Goal: Register for event/course

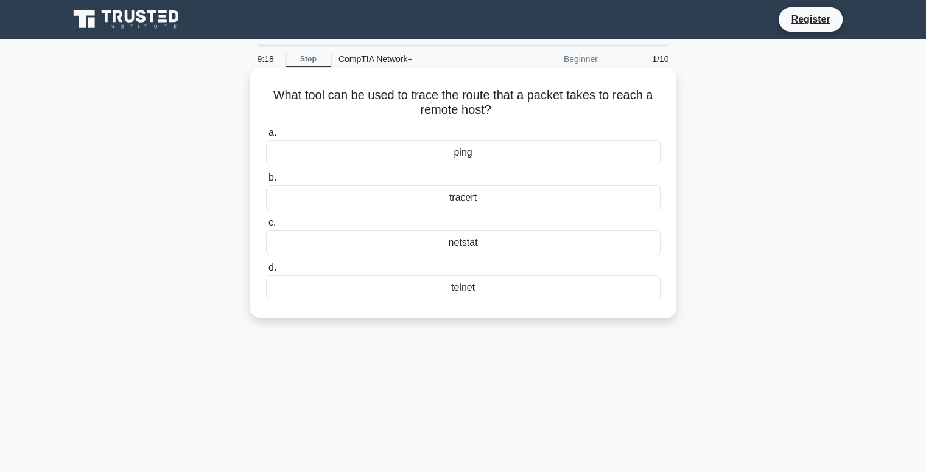
click at [438, 202] on div "tracert" at bounding box center [463, 198] width 394 height 26
click at [266, 182] on input "b. tracert" at bounding box center [266, 178] width 0 height 8
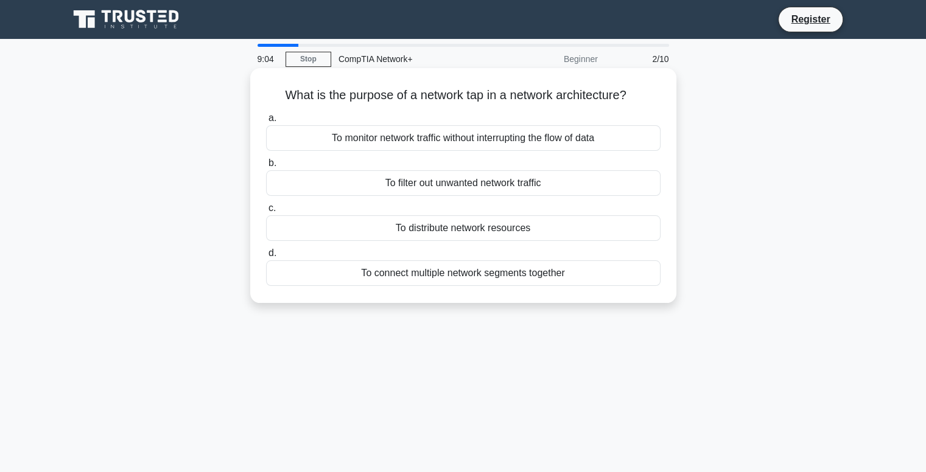
click at [375, 147] on div "To monitor network traffic without interrupting the flow of data" at bounding box center [463, 138] width 394 height 26
click at [266, 122] on input "a. To monitor network traffic without interrupting the flow of data" at bounding box center [266, 118] width 0 height 8
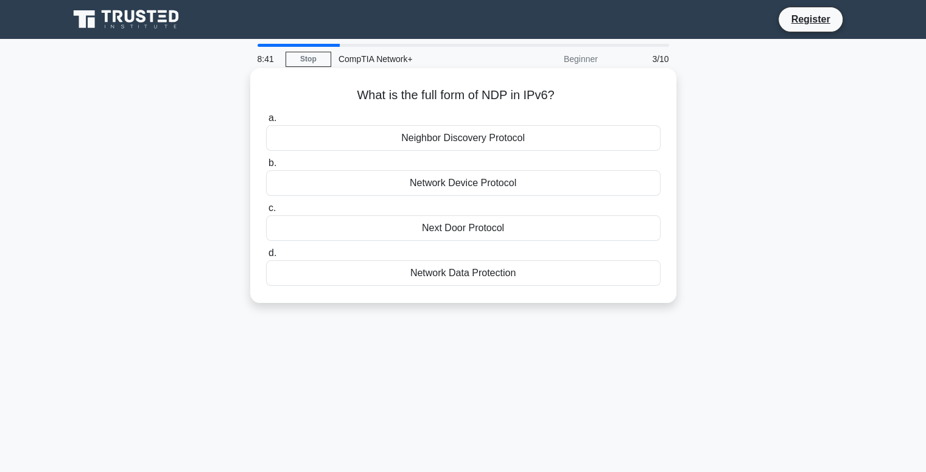
click at [484, 279] on div "Network Data Protection" at bounding box center [463, 273] width 394 height 26
click at [266, 257] on input "d. Network Data Protection" at bounding box center [266, 254] width 0 height 8
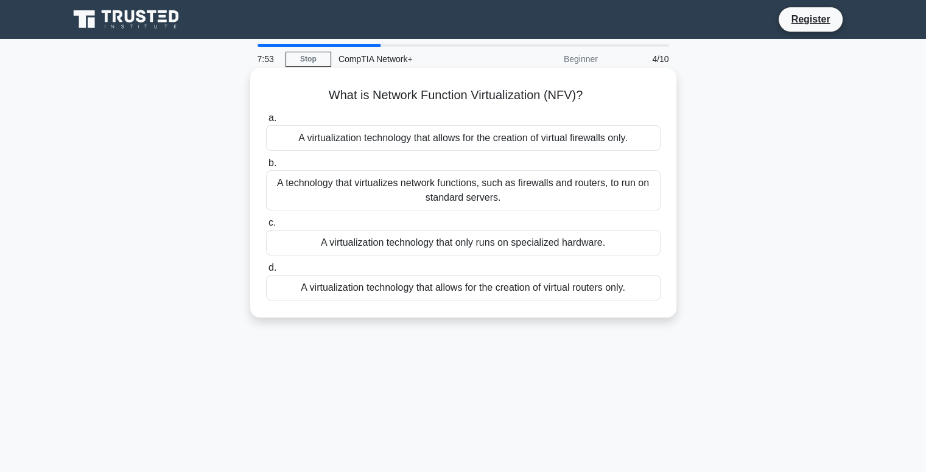
click at [530, 190] on div "A technology that virtualizes network functions, such as firewalls and routers,…" at bounding box center [463, 190] width 394 height 40
click at [266, 167] on input "b. A technology that virtualizes network functions, such as firewalls and route…" at bounding box center [266, 163] width 0 height 8
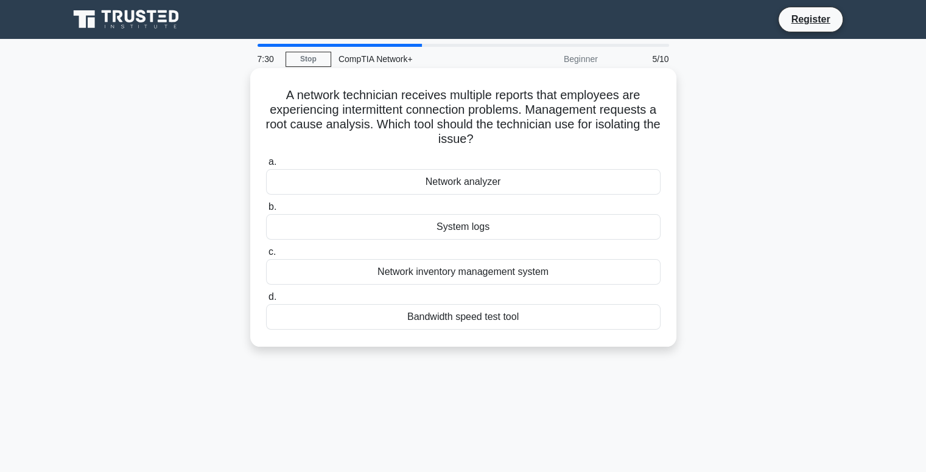
click at [481, 185] on div "Network analyzer" at bounding box center [463, 182] width 394 height 26
click at [266, 166] on input "a. Network analyzer" at bounding box center [266, 162] width 0 height 8
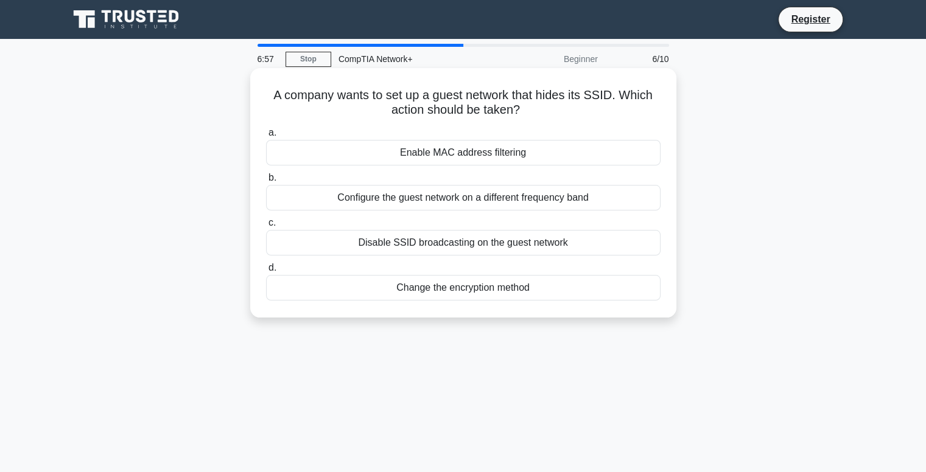
click at [480, 285] on div "Change the encryption method" at bounding box center [463, 288] width 394 height 26
click at [266, 272] on input "d. Change the encryption method" at bounding box center [266, 268] width 0 height 8
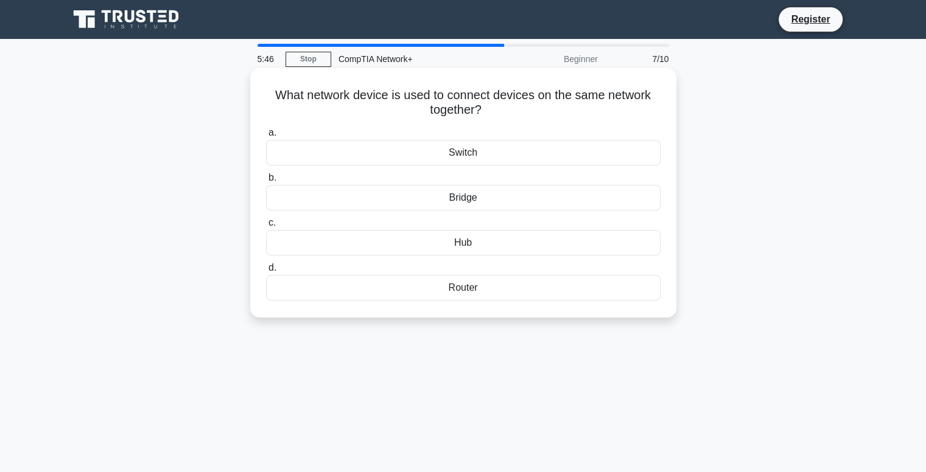
click at [454, 149] on div "Switch" at bounding box center [463, 153] width 394 height 26
click at [266, 137] on input "a. Switch" at bounding box center [266, 133] width 0 height 8
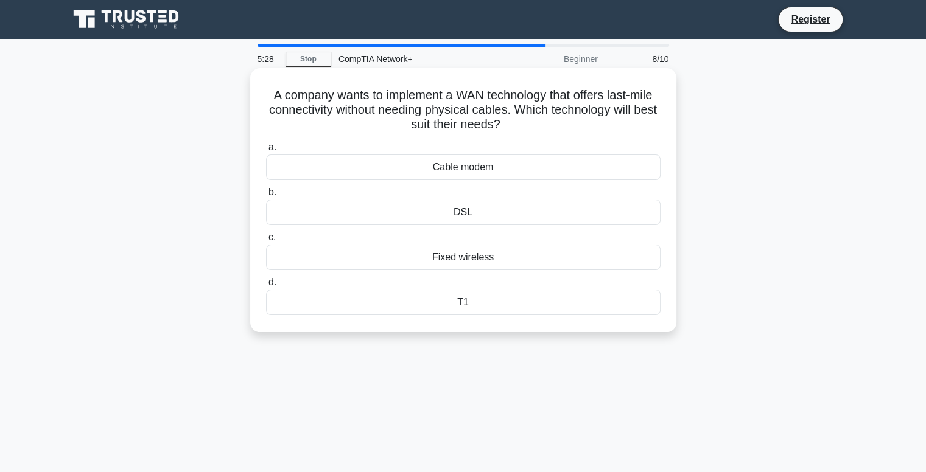
click at [445, 217] on div "DSL" at bounding box center [463, 213] width 394 height 26
click at [266, 197] on input "b. DSL" at bounding box center [266, 193] width 0 height 8
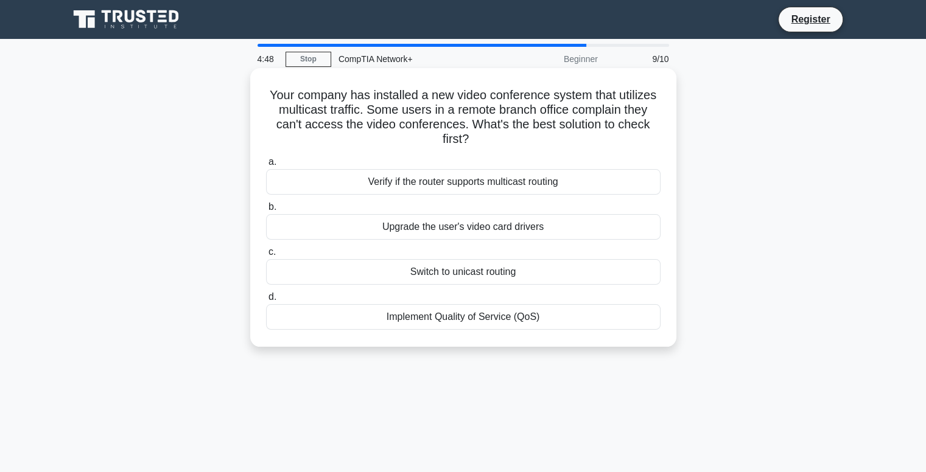
click at [438, 186] on div "Verify if the router supports multicast routing" at bounding box center [463, 182] width 394 height 26
click at [266, 166] on input "a. Verify if the router supports multicast routing" at bounding box center [266, 162] width 0 height 8
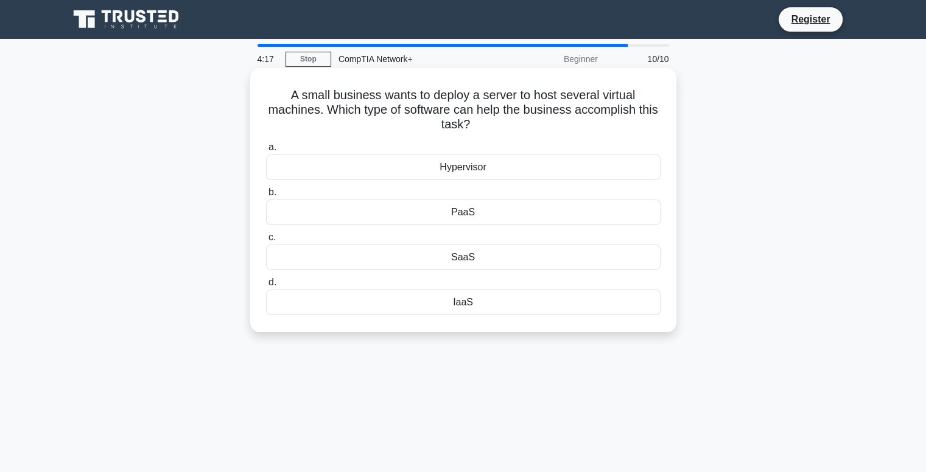
click at [466, 168] on div "Hypervisor" at bounding box center [463, 168] width 394 height 26
click at [266, 152] on input "a. Hypervisor" at bounding box center [266, 148] width 0 height 8
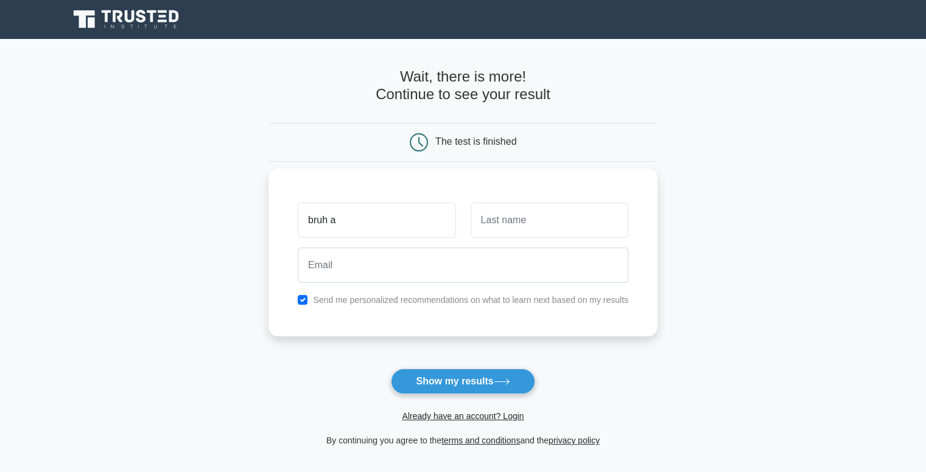
type input "bruh a"
click at [557, 229] on input "text" at bounding box center [549, 220] width 158 height 35
type input "moji"
click at [302, 300] on input "checkbox" at bounding box center [303, 300] width 10 height 10
checkbox input "false"
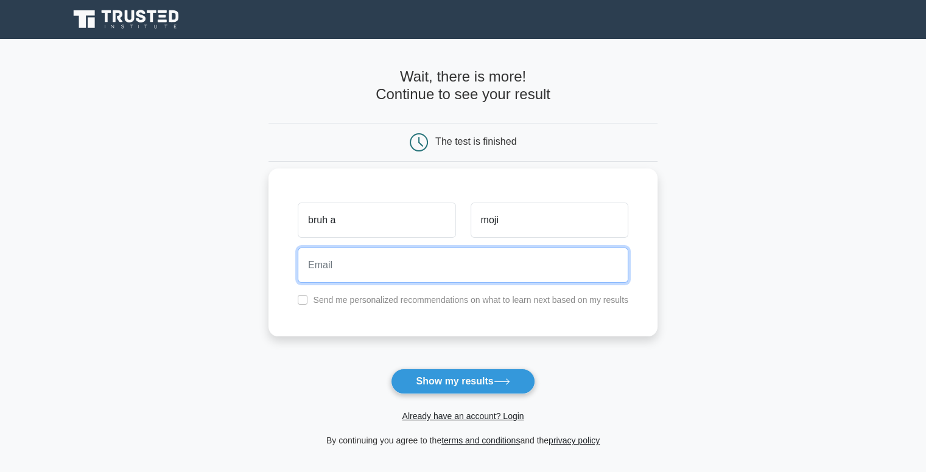
click at [338, 279] on input "email" at bounding box center [463, 265] width 330 height 35
type input "[EMAIL_ADDRESS][DOMAIN_NAME]"
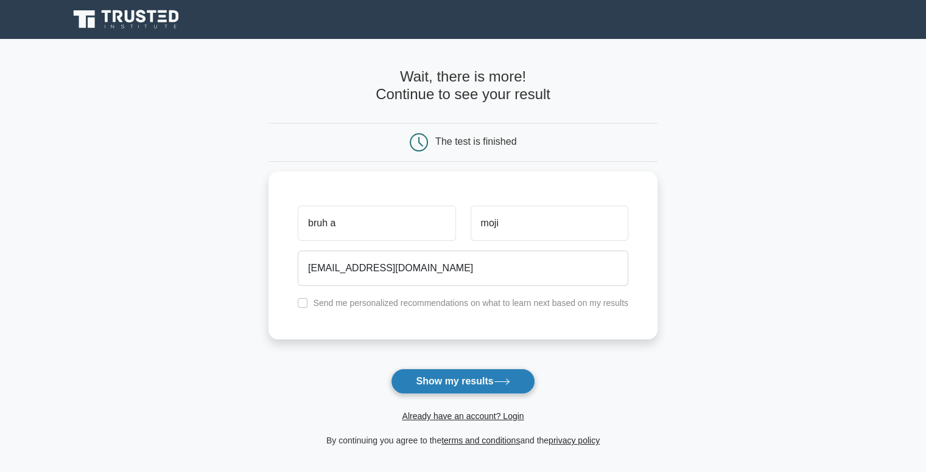
click at [445, 371] on button "Show my results" at bounding box center [463, 382] width 144 height 26
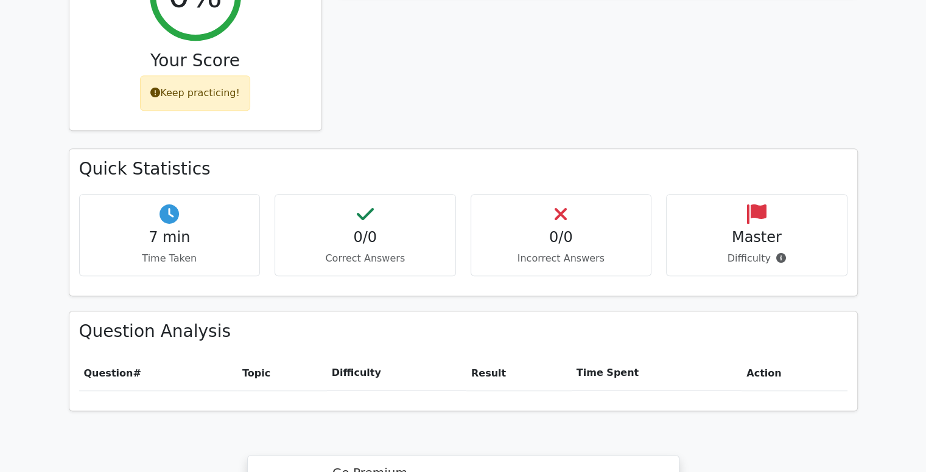
scroll to position [362, 0]
